Goal: Information Seeking & Learning: Learn about a topic

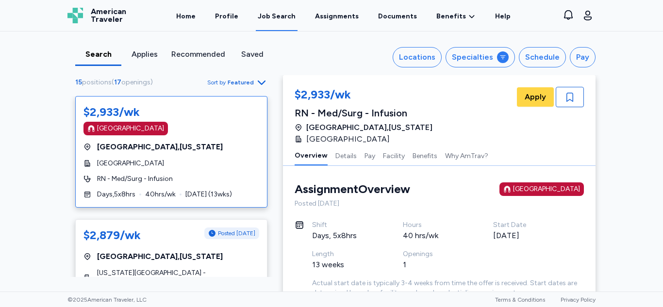
click at [88, 62] on div "Search" at bounding box center [98, 57] width 46 height 17
click at [98, 56] on div "Search" at bounding box center [98, 55] width 38 height 12
click at [463, 60] on div "Specialties" at bounding box center [472, 57] width 41 height 12
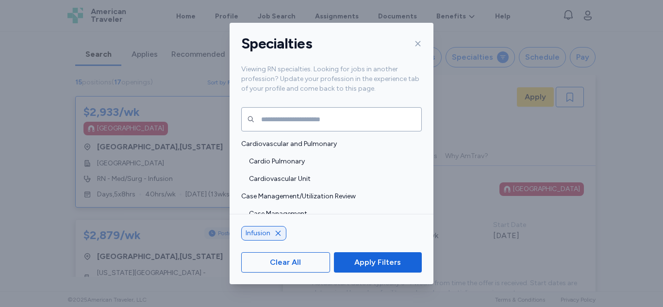
click at [275, 236] on icon "button" at bounding box center [278, 233] width 8 height 8
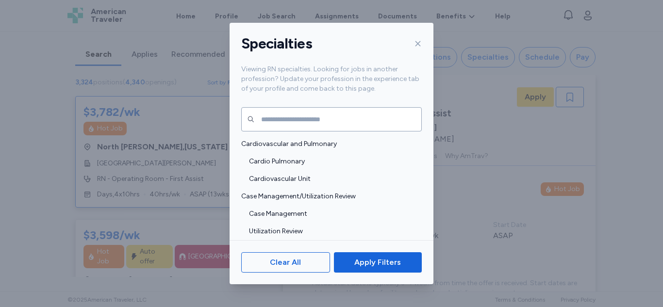
scroll to position [1, 0]
click at [357, 268] on button "Apply Filters" at bounding box center [378, 262] width 88 height 20
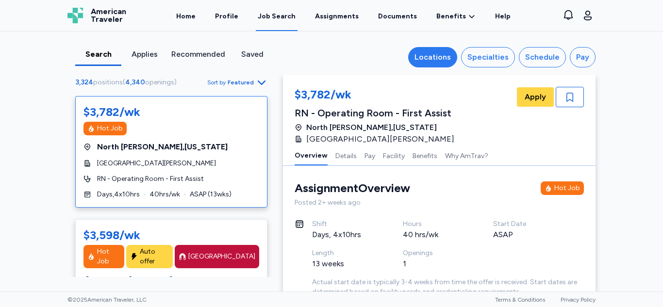
click at [446, 54] on div "Locations" at bounding box center [432, 57] width 36 height 12
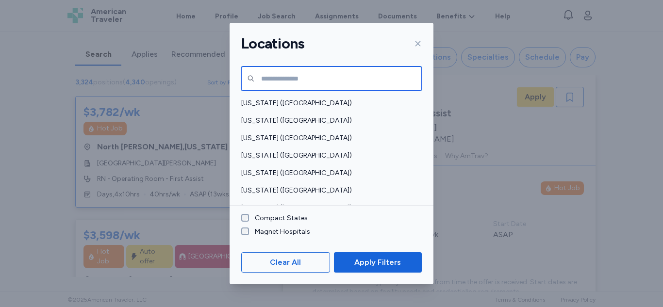
click at [332, 84] on input "text" at bounding box center [331, 78] width 180 height 24
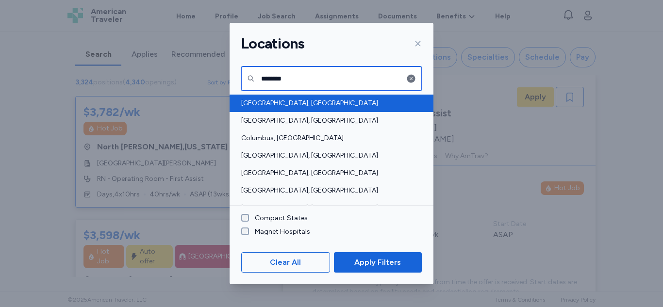
type input "********"
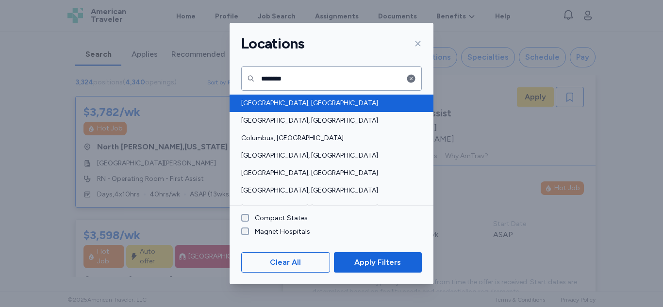
click at [283, 95] on div "[GEOGRAPHIC_DATA], [GEOGRAPHIC_DATA]" at bounding box center [331, 103] width 204 height 17
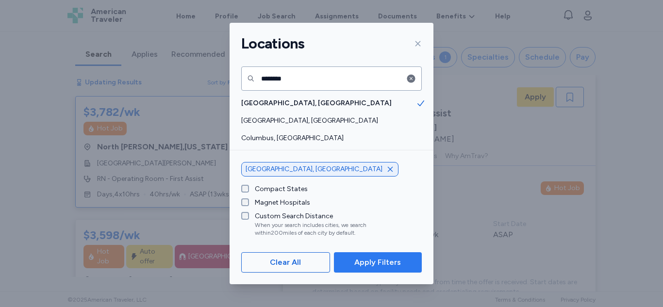
click at [356, 270] on button "Apply Filters" at bounding box center [378, 262] width 88 height 20
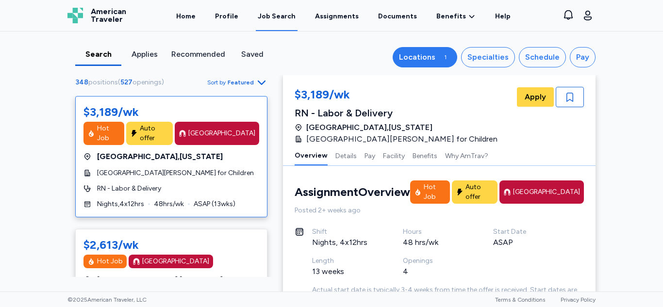
click at [432, 59] on div "Locations" at bounding box center [417, 57] width 36 height 12
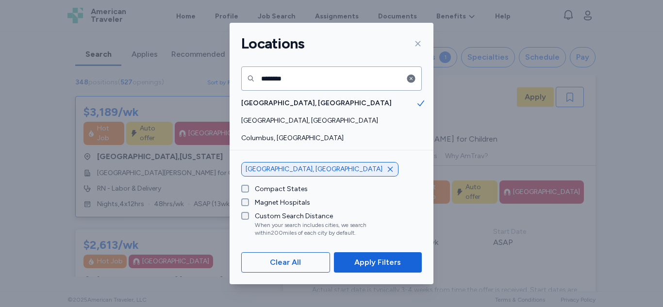
click at [412, 47] on div at bounding box center [416, 44] width 12 height 16
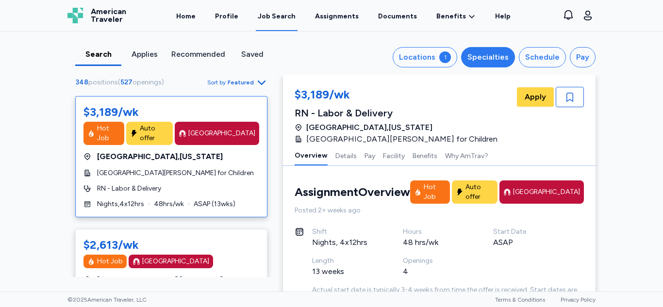
click at [491, 60] on div "Specialties" at bounding box center [487, 57] width 41 height 12
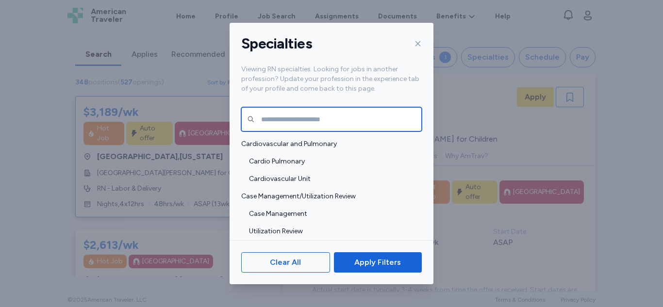
click at [337, 113] on input "text" at bounding box center [331, 119] width 180 height 24
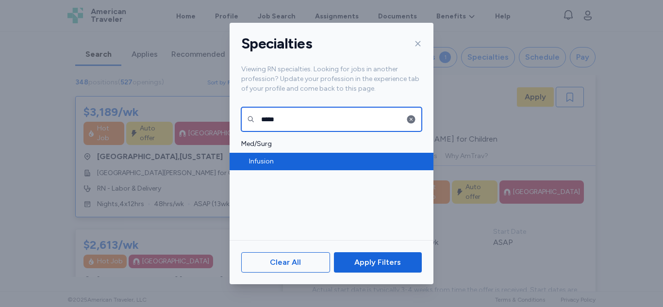
type input "*****"
click at [261, 162] on span "Infusion" at bounding box center [332, 162] width 167 height 10
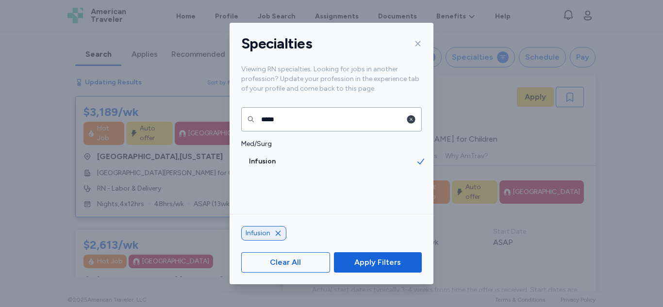
click at [413, 119] on icon "button" at bounding box center [411, 119] width 8 height 8
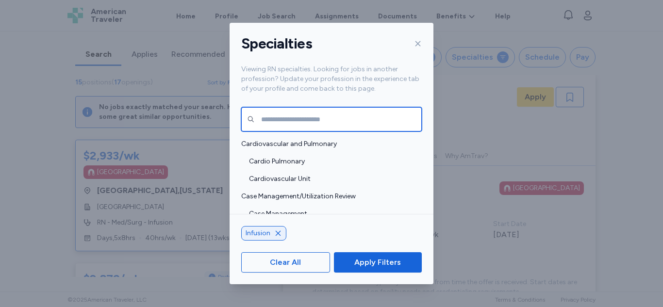
click at [413, 119] on input "text" at bounding box center [331, 119] width 180 height 24
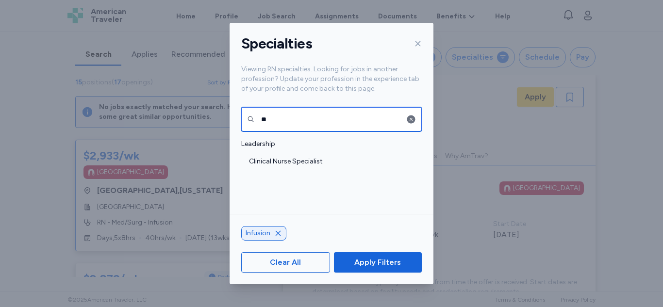
type input "*"
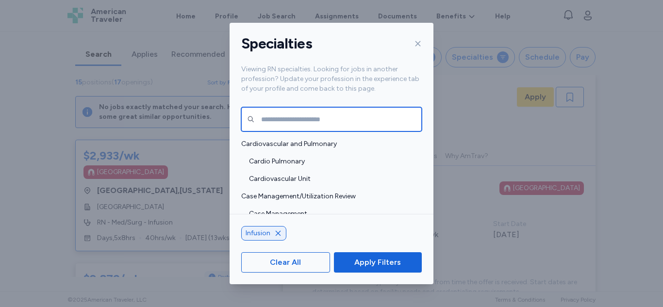
type input "*"
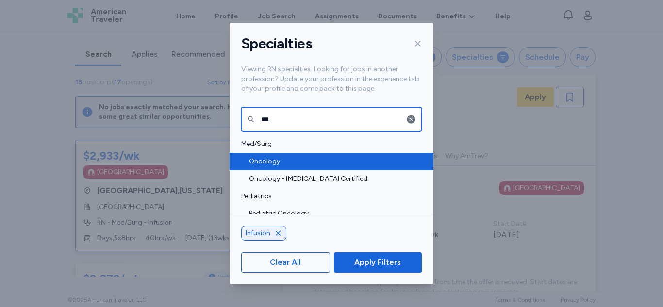
scroll to position [9, 0]
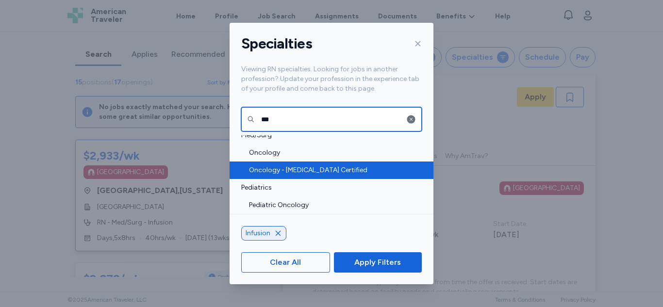
type input "***"
click at [340, 167] on span "Oncology - [MEDICAL_DATA] Certified" at bounding box center [332, 170] width 167 height 10
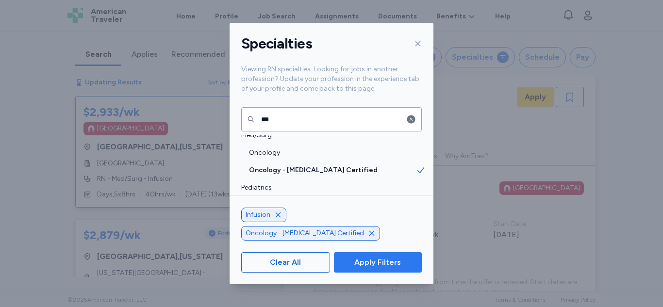
click at [374, 260] on span "Apply Filters" at bounding box center [377, 263] width 47 height 12
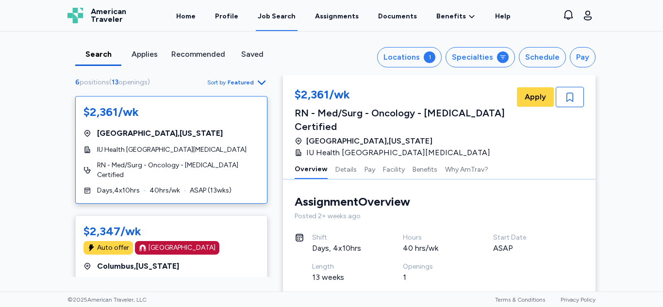
click at [200, 128] on div "[GEOGRAPHIC_DATA] , [US_STATE]" at bounding box center [171, 134] width 176 height 12
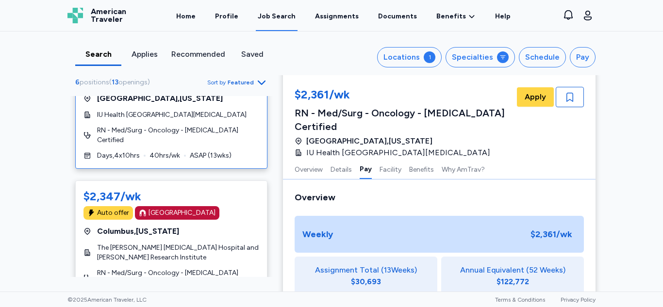
scroll to position [42, 0]
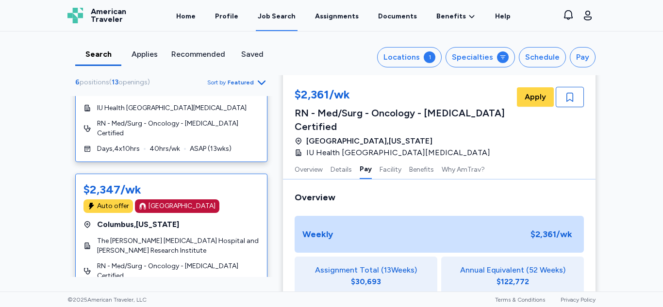
click at [123, 239] on span "The [PERSON_NAME] [MEDICAL_DATA] Hospital and [PERSON_NAME] Research Institute" at bounding box center [178, 245] width 162 height 19
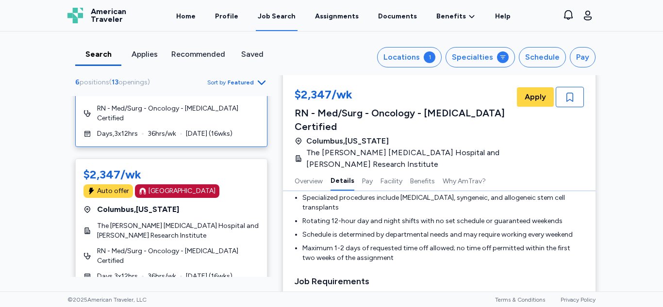
scroll to position [199, 0]
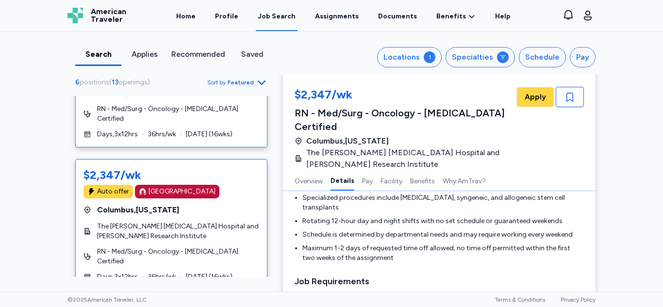
click at [228, 185] on div "Auto offer [GEOGRAPHIC_DATA]" at bounding box center [171, 192] width 176 height 14
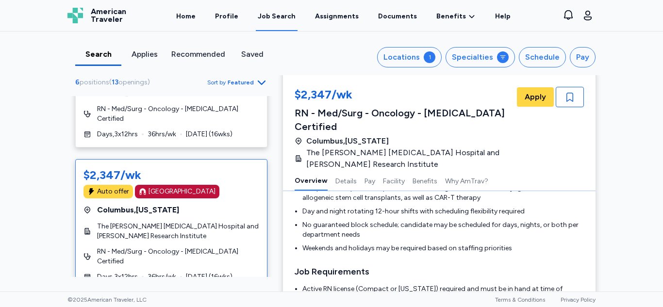
scroll to position [1, 0]
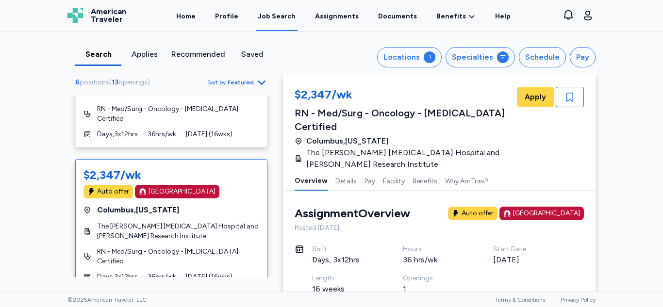
click at [128, 258] on div "$2,347/wk Auto offer [GEOGRAPHIC_DATA] [GEOGRAPHIC_DATA] , [US_STATE] The [PERS…" at bounding box center [171, 224] width 192 height 131
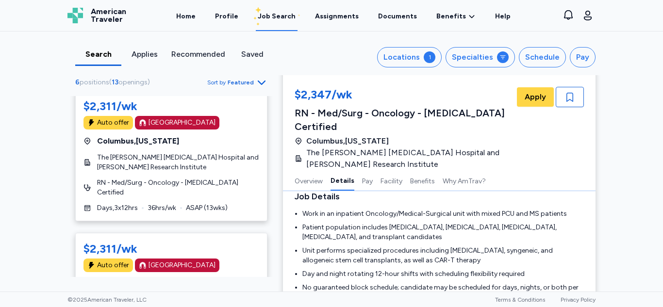
scroll to position [593, 0]
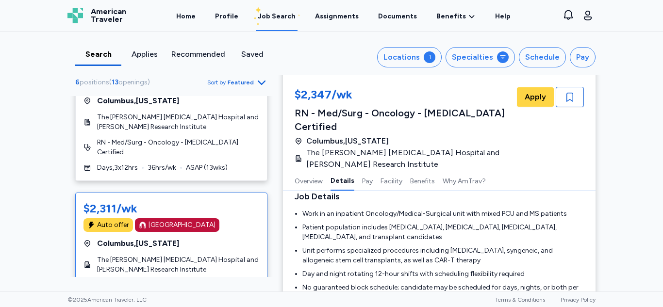
click at [116, 255] on span "The [PERSON_NAME] [MEDICAL_DATA] Hospital and [PERSON_NAME] Research Institute" at bounding box center [178, 264] width 162 height 19
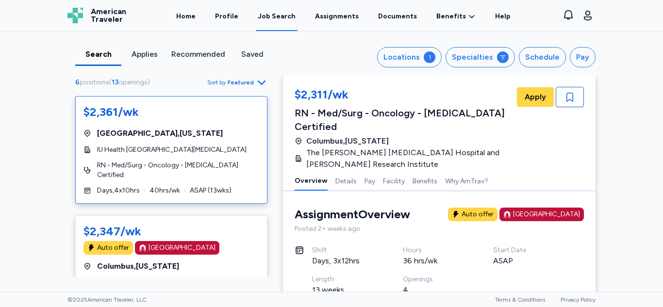
click at [171, 186] on div "$2,361/wk [GEOGRAPHIC_DATA] , [US_STATE] IU Health Simon [MEDICAL_DATA] RN - Me…" at bounding box center [171, 150] width 192 height 108
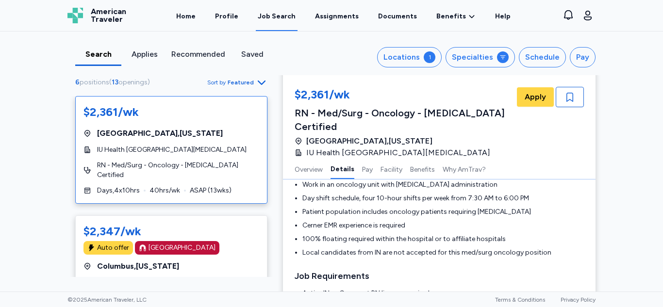
scroll to position [206, 0]
